Goal: Information Seeking & Learning: Find specific fact

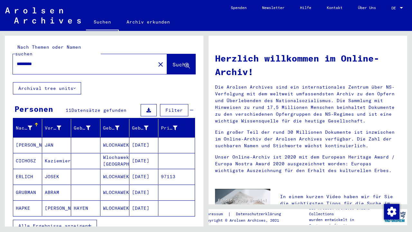
click at [89, 223] on icon "button" at bounding box center [90, 225] width 4 height 5
click at [157, 61] on mat-icon "close" at bounding box center [161, 65] width 8 height 8
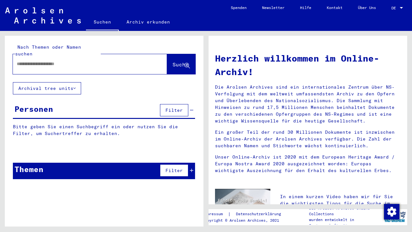
click at [150, 55] on div at bounding box center [90, 64] width 154 height 20
click at [83, 61] on input "text" at bounding box center [82, 64] width 131 height 7
type input "*********"
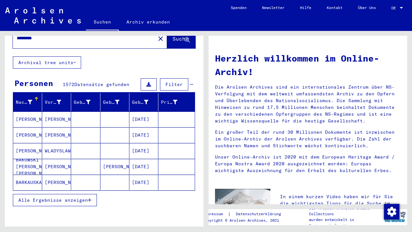
scroll to position [28, 0]
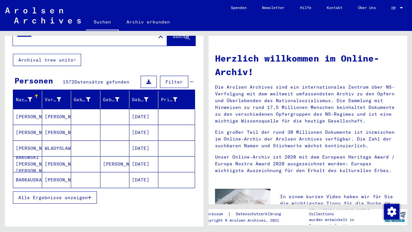
click at [91, 195] on icon "button" at bounding box center [90, 197] width 4 height 5
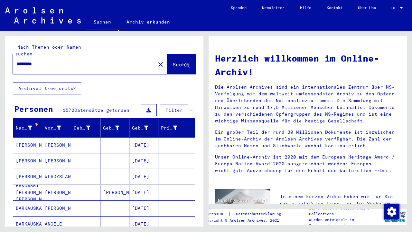
scroll to position [0, 0]
click at [152, 123] on div "Geburtsdatum" at bounding box center [145, 128] width 26 height 10
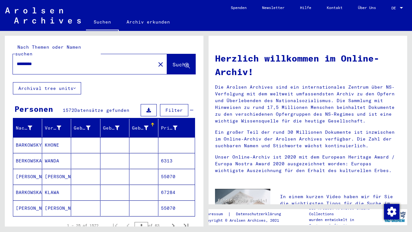
click at [129, 81] on div "Nach Themen oder Namen suchen ********* close Suche Archival tree units Persone…" at bounding box center [104, 166] width 199 height 260
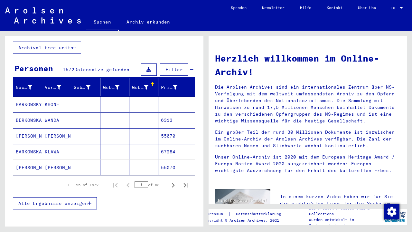
scroll to position [43, 0]
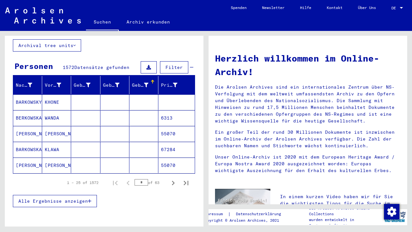
click at [53, 95] on mat-cell "KHONE" at bounding box center [56, 101] width 29 height 15
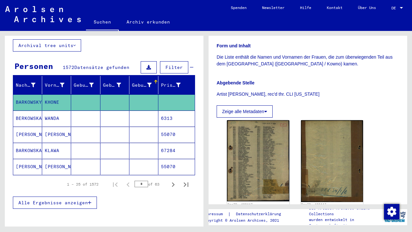
scroll to position [133, 0]
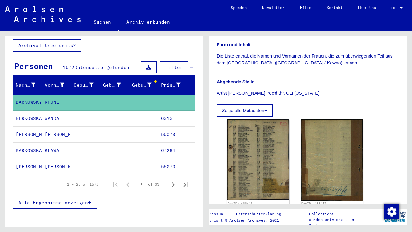
click at [136, 114] on mat-cell at bounding box center [143, 118] width 29 height 16
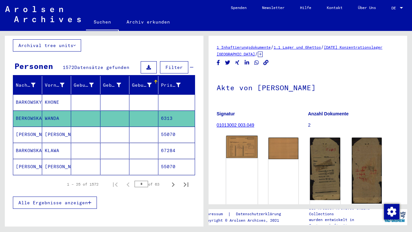
click at [240, 144] on img at bounding box center [242, 147] width 32 height 22
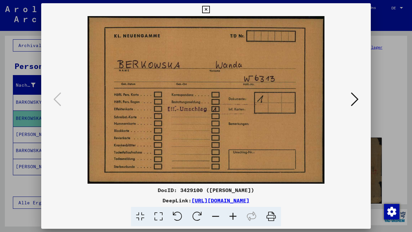
click at [352, 99] on icon at bounding box center [355, 98] width 8 height 15
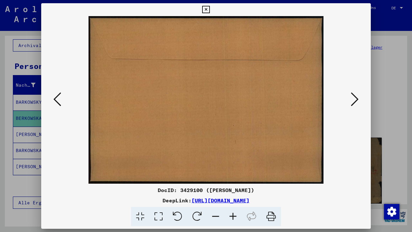
click at [352, 99] on icon at bounding box center [355, 98] width 8 height 15
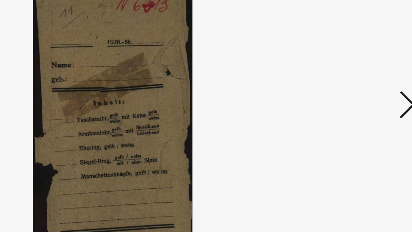
click at [351, 91] on icon at bounding box center [355, 98] width 8 height 15
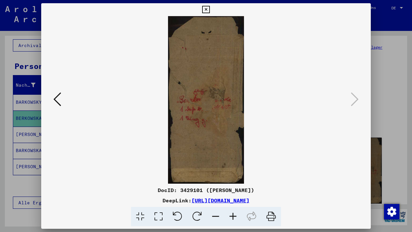
click at [210, 10] on icon at bounding box center [205, 10] width 7 height 8
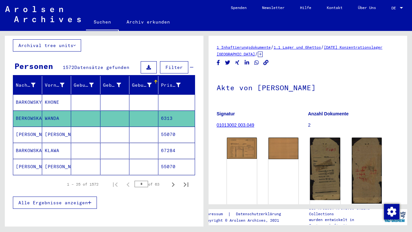
click at [113, 128] on mat-cell at bounding box center [114, 134] width 29 height 16
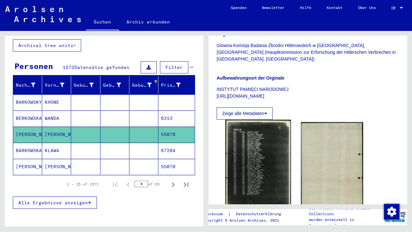
scroll to position [112, 0]
click at [269, 141] on img at bounding box center [257, 165] width 65 height 93
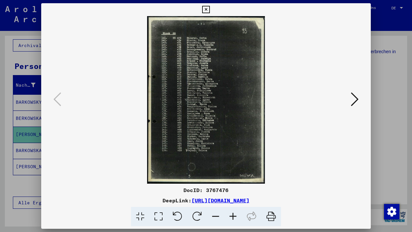
click at [348, 102] on img at bounding box center [206, 99] width 286 height 167
click at [352, 100] on icon at bounding box center [355, 98] width 8 height 15
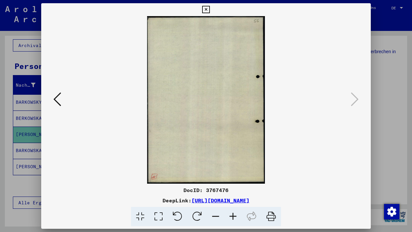
click at [210, 9] on icon at bounding box center [205, 10] width 7 height 8
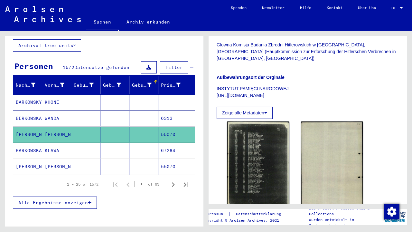
click at [179, 148] on mat-cell "67284" at bounding box center [176, 151] width 36 height 16
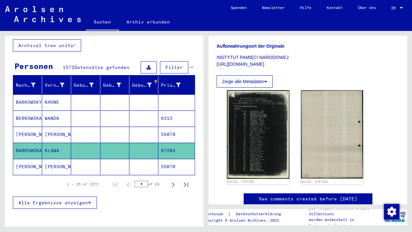
scroll to position [101, 0]
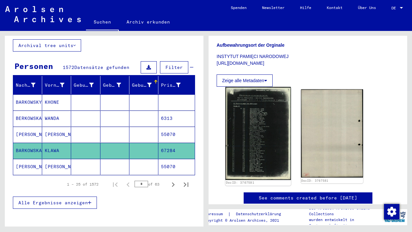
click at [252, 131] on img at bounding box center [257, 133] width 65 height 93
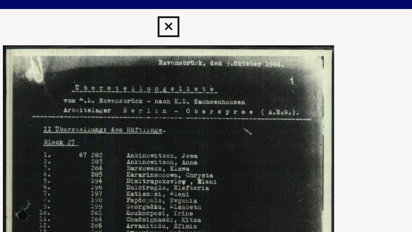
scroll to position [0, 0]
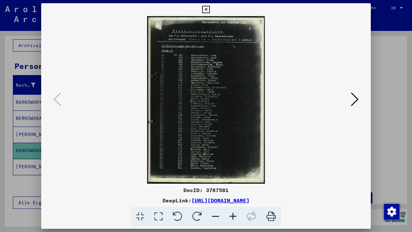
click at [210, 11] on icon at bounding box center [205, 10] width 7 height 8
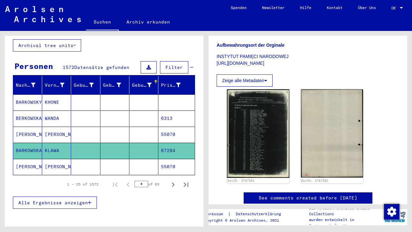
click at [124, 163] on mat-cell at bounding box center [114, 167] width 29 height 16
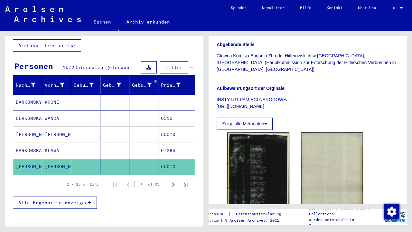
scroll to position [170, 0]
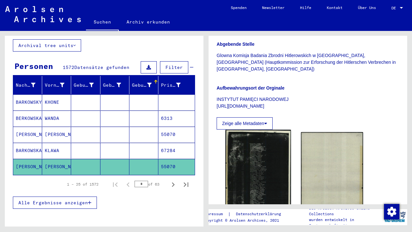
click at [253, 182] on img at bounding box center [257, 176] width 65 height 93
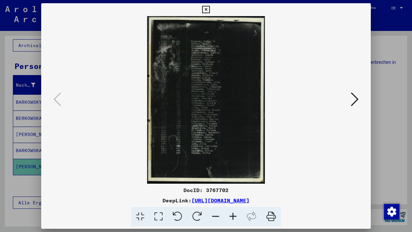
click at [199, 77] on img at bounding box center [206, 99] width 286 height 167
click at [210, 11] on icon at bounding box center [205, 10] width 7 height 8
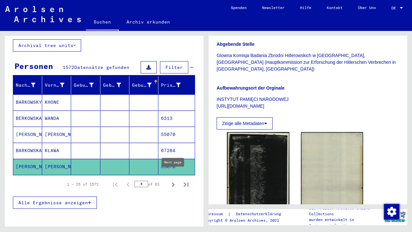
click at [174, 180] on icon "Next page" at bounding box center [173, 184] width 9 height 9
type input "*"
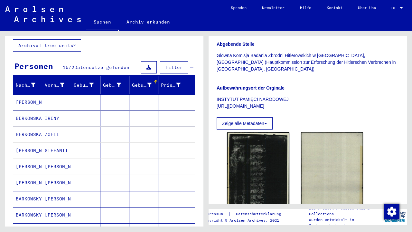
click at [29, 94] on mat-cell "[PERSON_NAME]" at bounding box center [27, 102] width 29 height 16
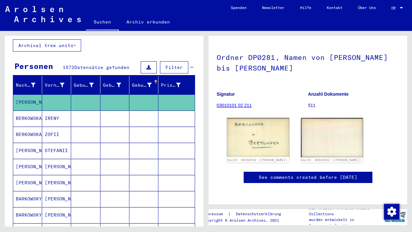
scroll to position [41, 0]
click at [59, 112] on mat-cell "IRENY" at bounding box center [56, 118] width 29 height 16
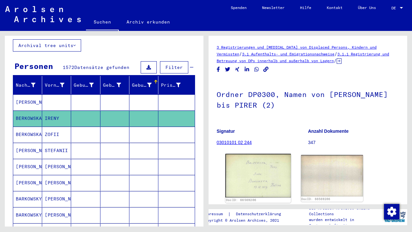
click at [266, 170] on img at bounding box center [257, 175] width 65 height 43
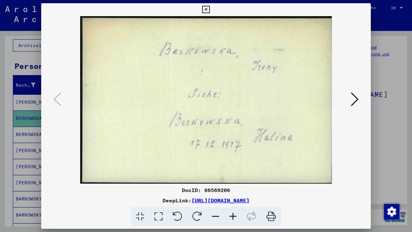
click at [349, 104] on button at bounding box center [355, 99] width 12 height 18
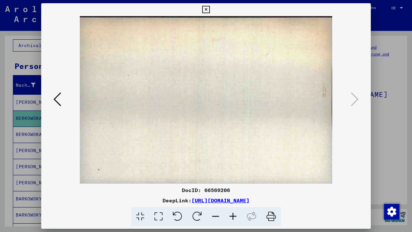
click at [210, 8] on icon at bounding box center [205, 10] width 7 height 8
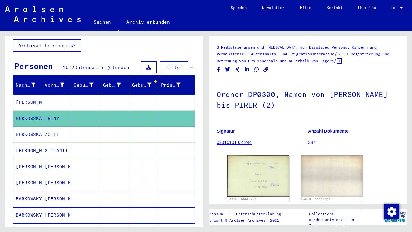
click at [34, 127] on mat-cell "BERKOWSKA" at bounding box center [27, 134] width 29 height 16
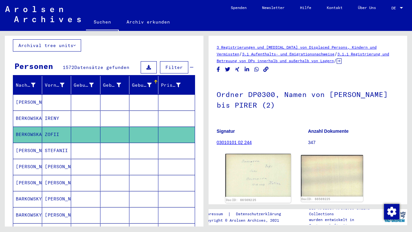
click at [275, 164] on img at bounding box center [257, 175] width 65 height 43
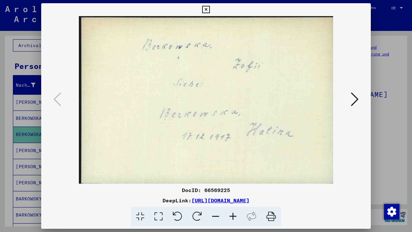
click at [210, 12] on icon at bounding box center [205, 10] width 7 height 8
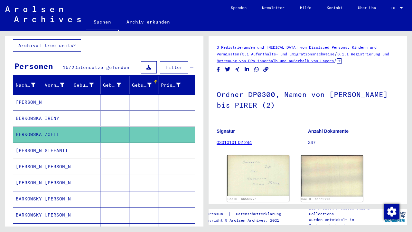
click at [57, 144] on mat-cell "STEFANII" at bounding box center [56, 151] width 29 height 16
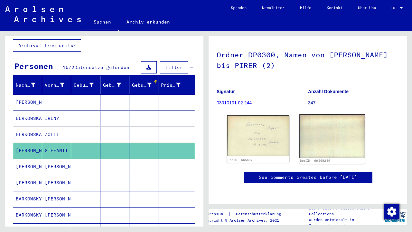
scroll to position [46, 0]
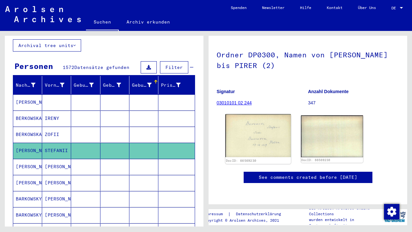
click at [256, 120] on img at bounding box center [257, 135] width 65 height 43
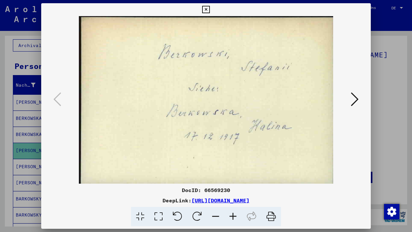
click at [210, 13] on icon at bounding box center [205, 10] width 7 height 8
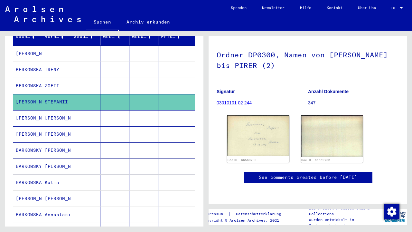
scroll to position [98, 0]
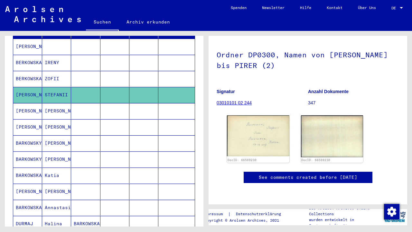
click at [33, 109] on mat-cell "[PERSON_NAME]" at bounding box center [27, 111] width 29 height 16
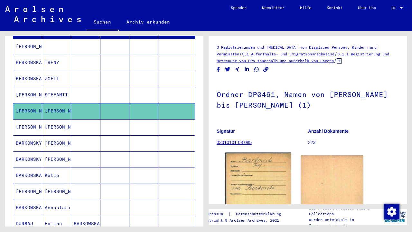
click at [251, 188] on img at bounding box center [257, 199] width 65 height 92
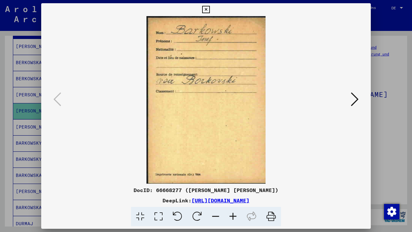
click at [210, 10] on icon at bounding box center [205, 10] width 7 height 8
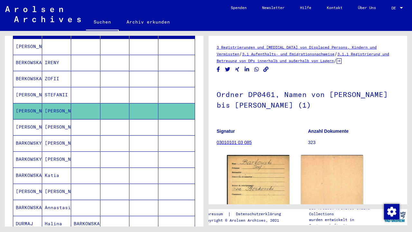
click at [38, 123] on mat-cell "[PERSON_NAME]" at bounding box center [27, 127] width 29 height 16
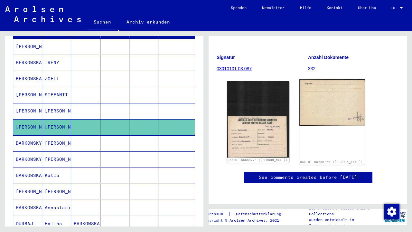
scroll to position [84, 0]
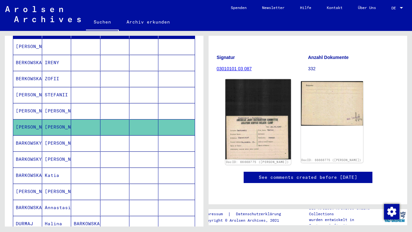
click at [251, 130] on img at bounding box center [257, 119] width 65 height 80
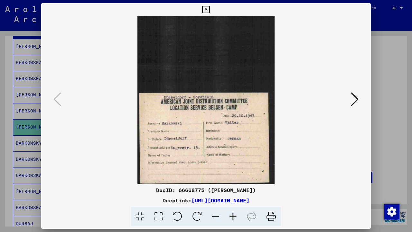
click at [358, 104] on icon at bounding box center [355, 98] width 8 height 15
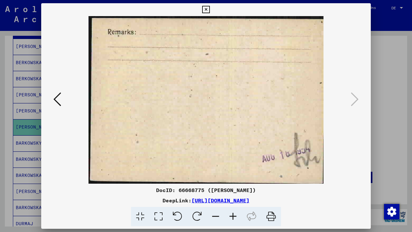
click at [210, 11] on icon at bounding box center [205, 10] width 7 height 8
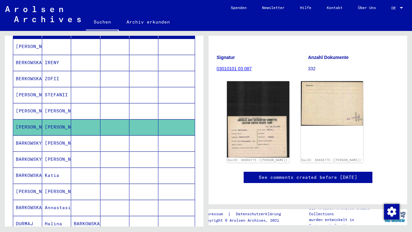
click at [56, 138] on mat-cell "[PERSON_NAME]" at bounding box center [56, 143] width 29 height 16
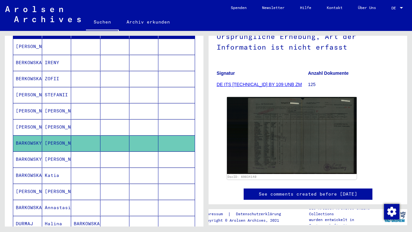
scroll to position [68, 0]
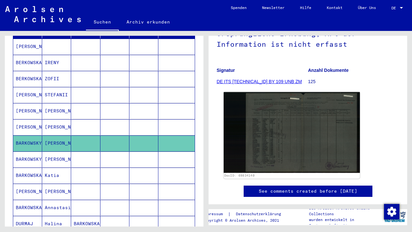
click at [285, 135] on img at bounding box center [292, 132] width 136 height 81
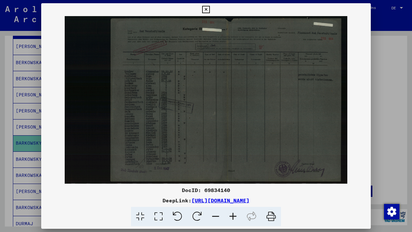
click at [210, 10] on icon at bounding box center [205, 10] width 7 height 8
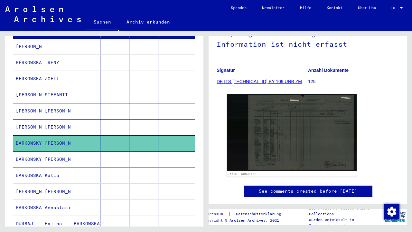
click at [32, 153] on mat-cell "BARKOWSKY" at bounding box center [27, 159] width 29 height 16
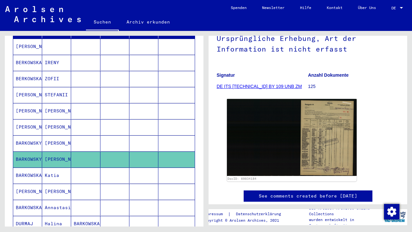
scroll to position [82, 0]
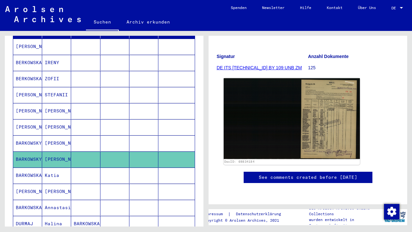
click at [325, 114] on img at bounding box center [292, 118] width 136 height 81
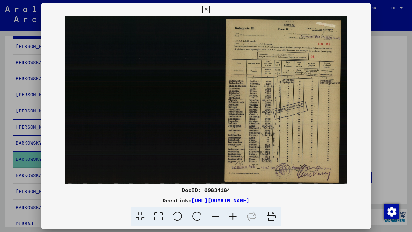
scroll to position [0, 0]
click at [210, 10] on icon at bounding box center [205, 10] width 7 height 8
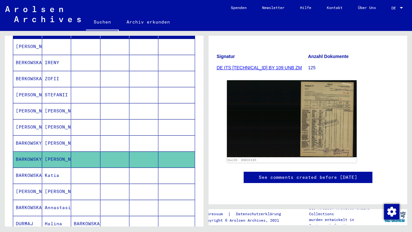
click at [61, 167] on mat-cell "Katia" at bounding box center [56, 175] width 29 height 16
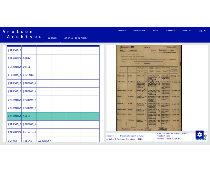
scroll to position [153, 0]
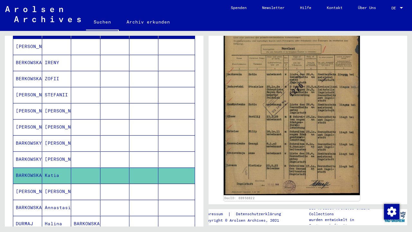
click at [310, 126] on img at bounding box center [292, 100] width 136 height 192
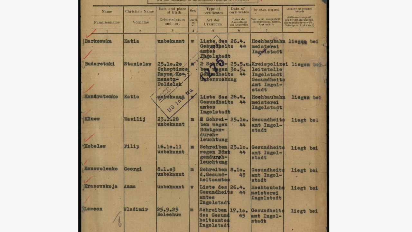
click at [173, 39] on img at bounding box center [206, 99] width 330 height 167
